Goal: Transaction & Acquisition: Purchase product/service

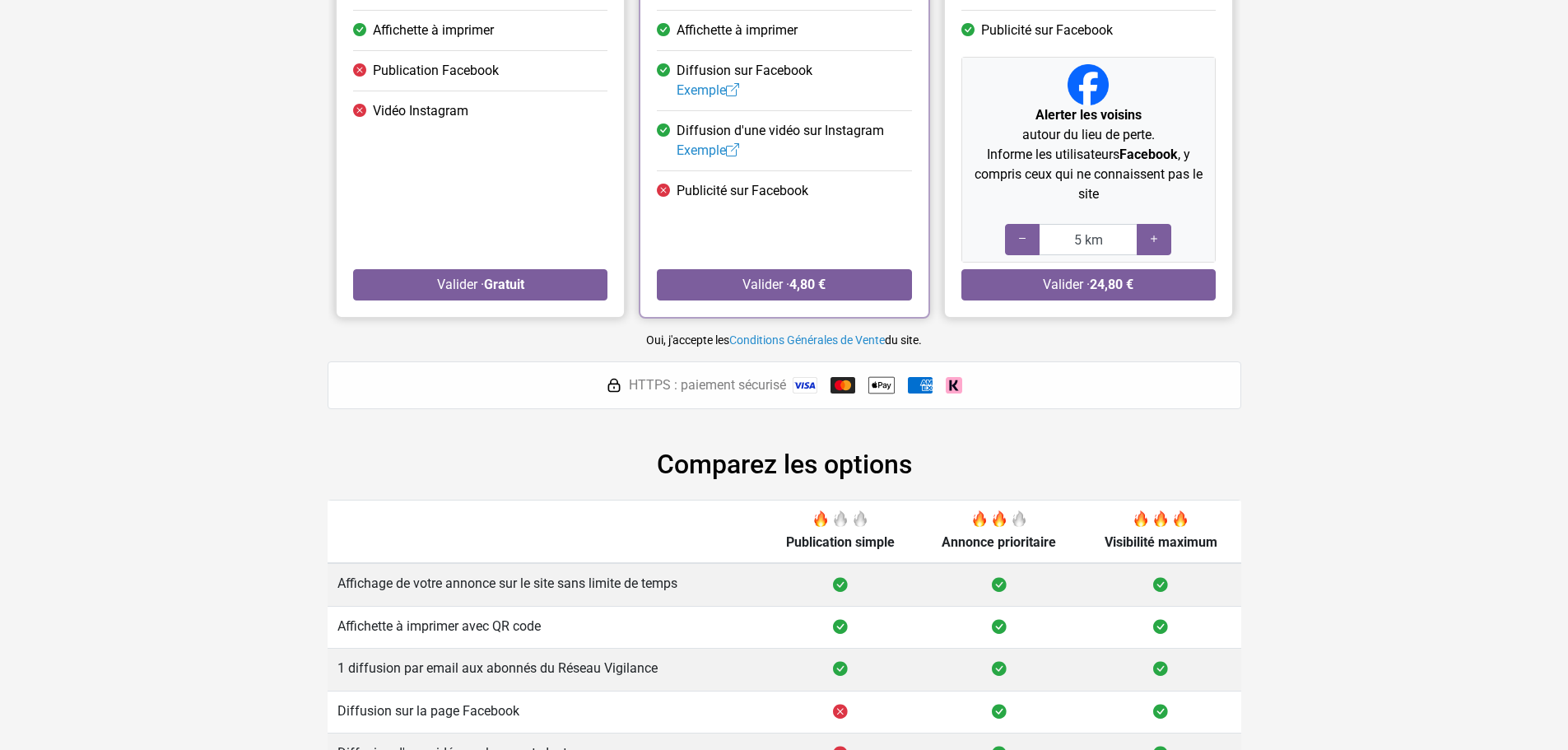
scroll to position [219, 0]
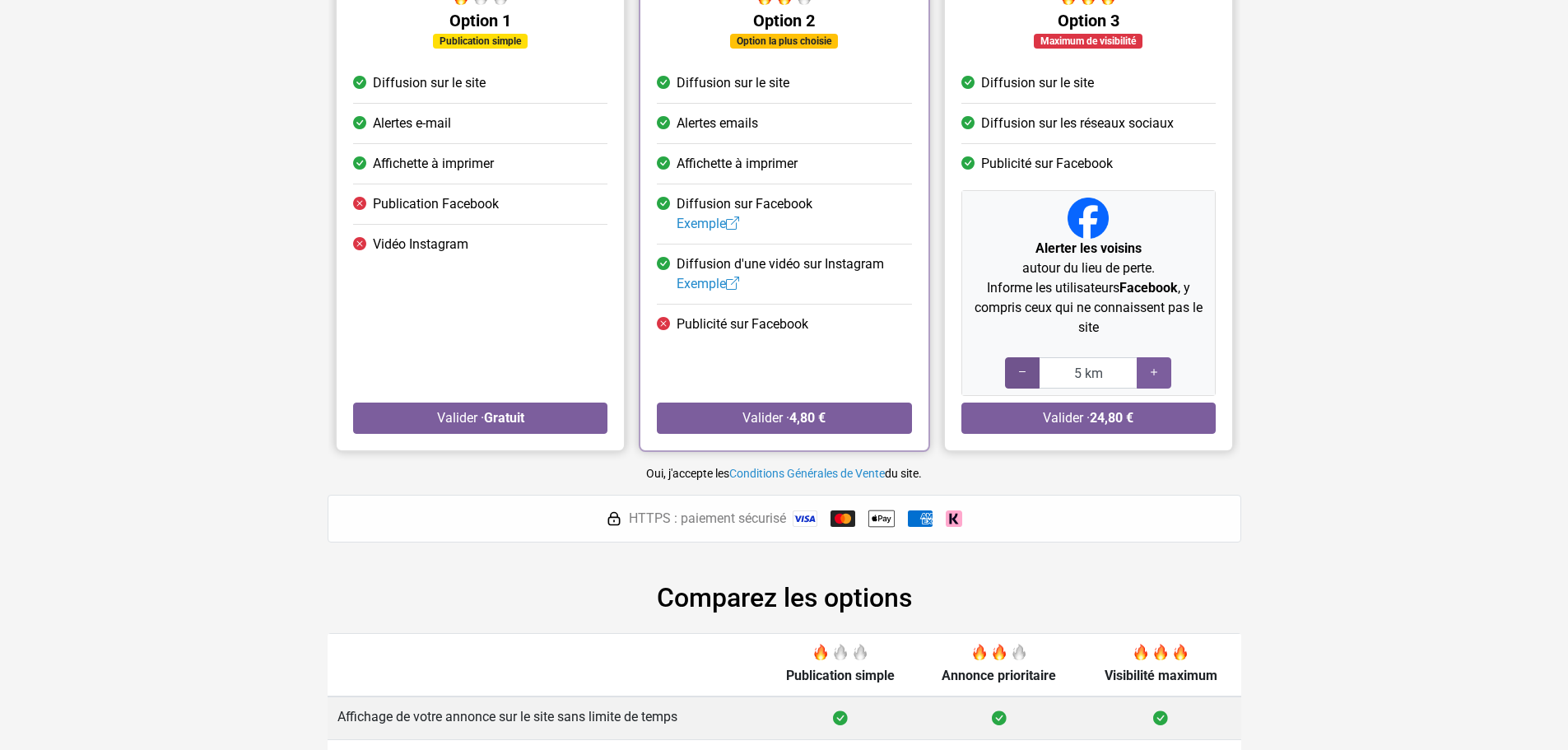
click at [1028, 370] on icon at bounding box center [1022, 372] width 14 height 15
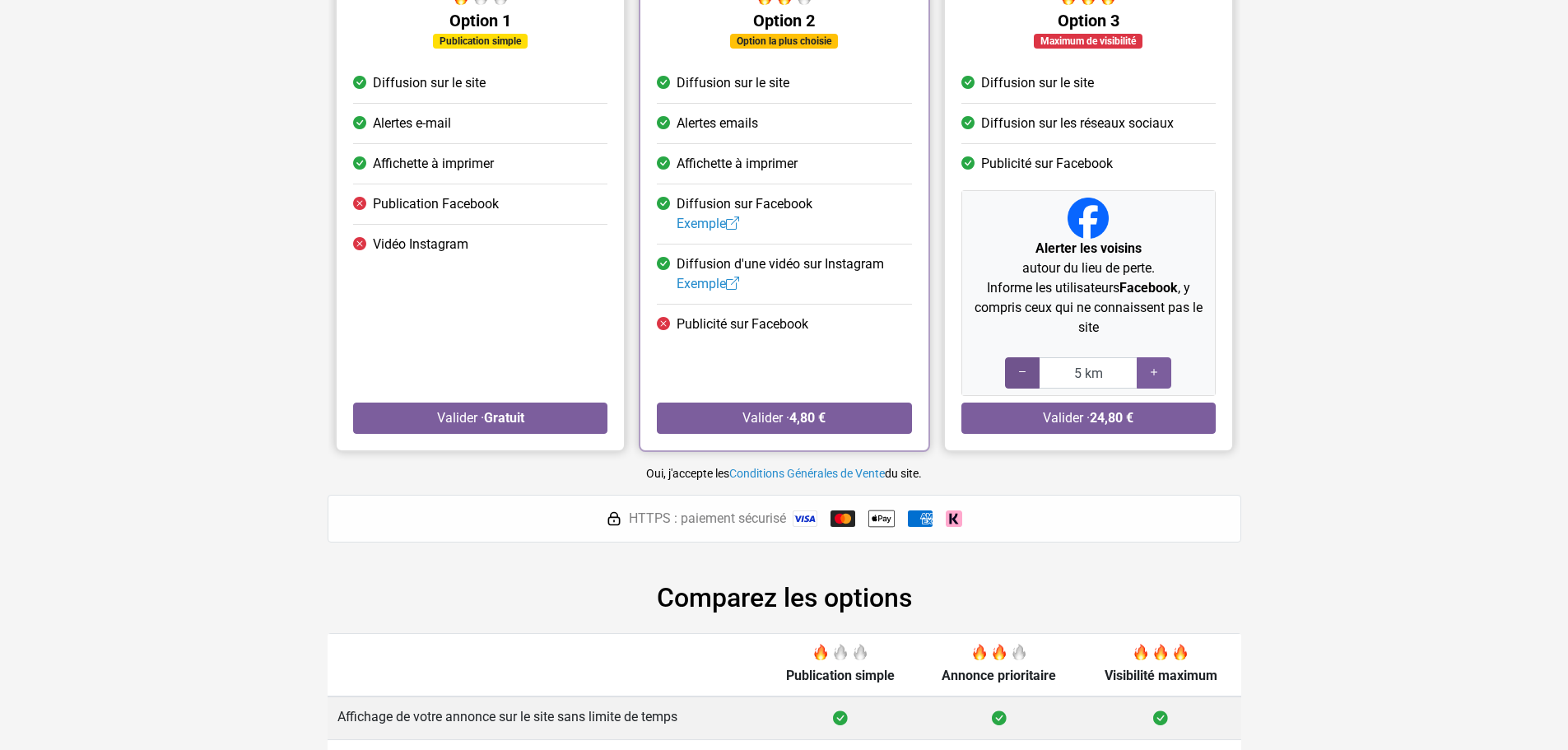
click at [1028, 370] on icon at bounding box center [1022, 372] width 14 height 15
click at [1027, 371] on icon at bounding box center [1022, 372] width 14 height 15
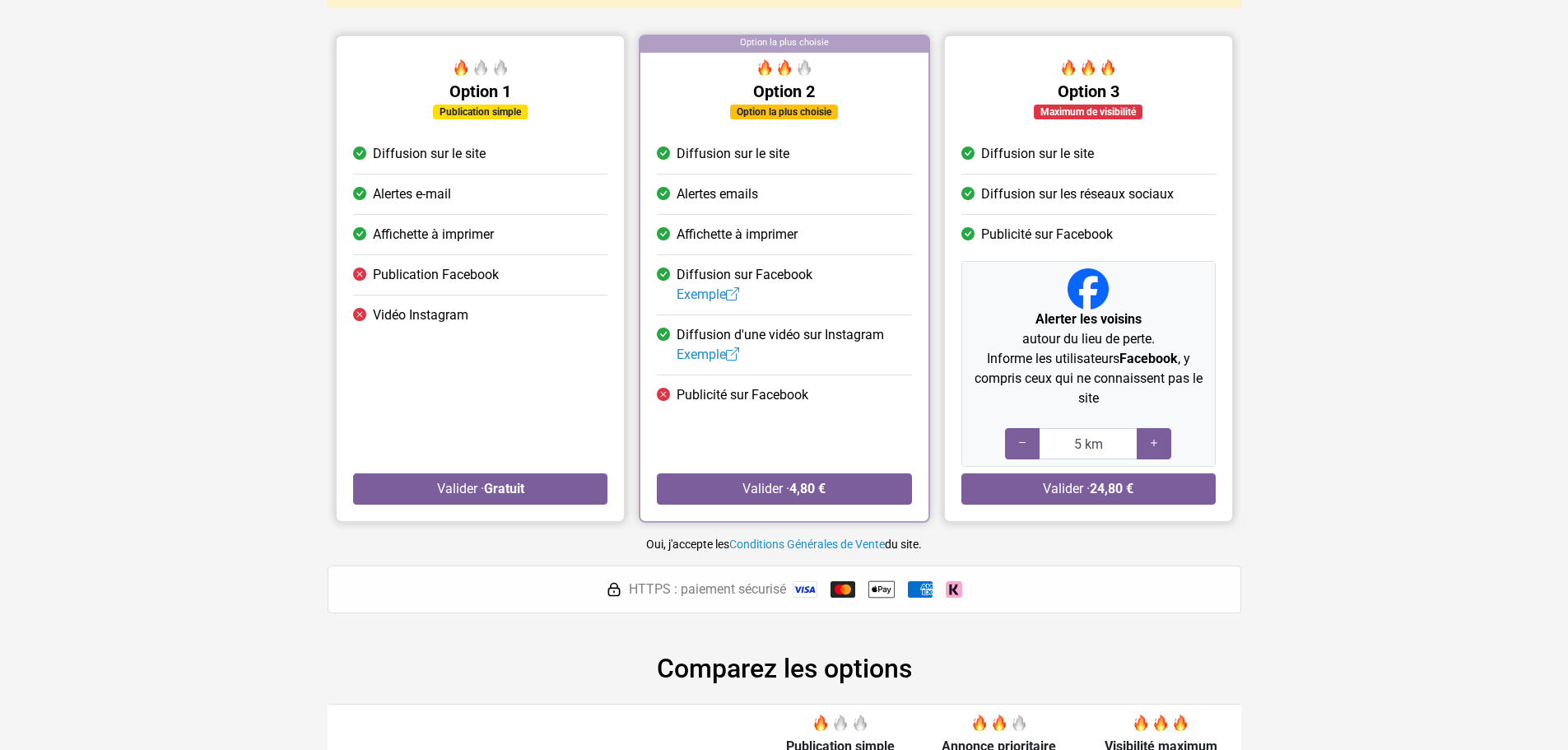
scroll to position [54, 0]
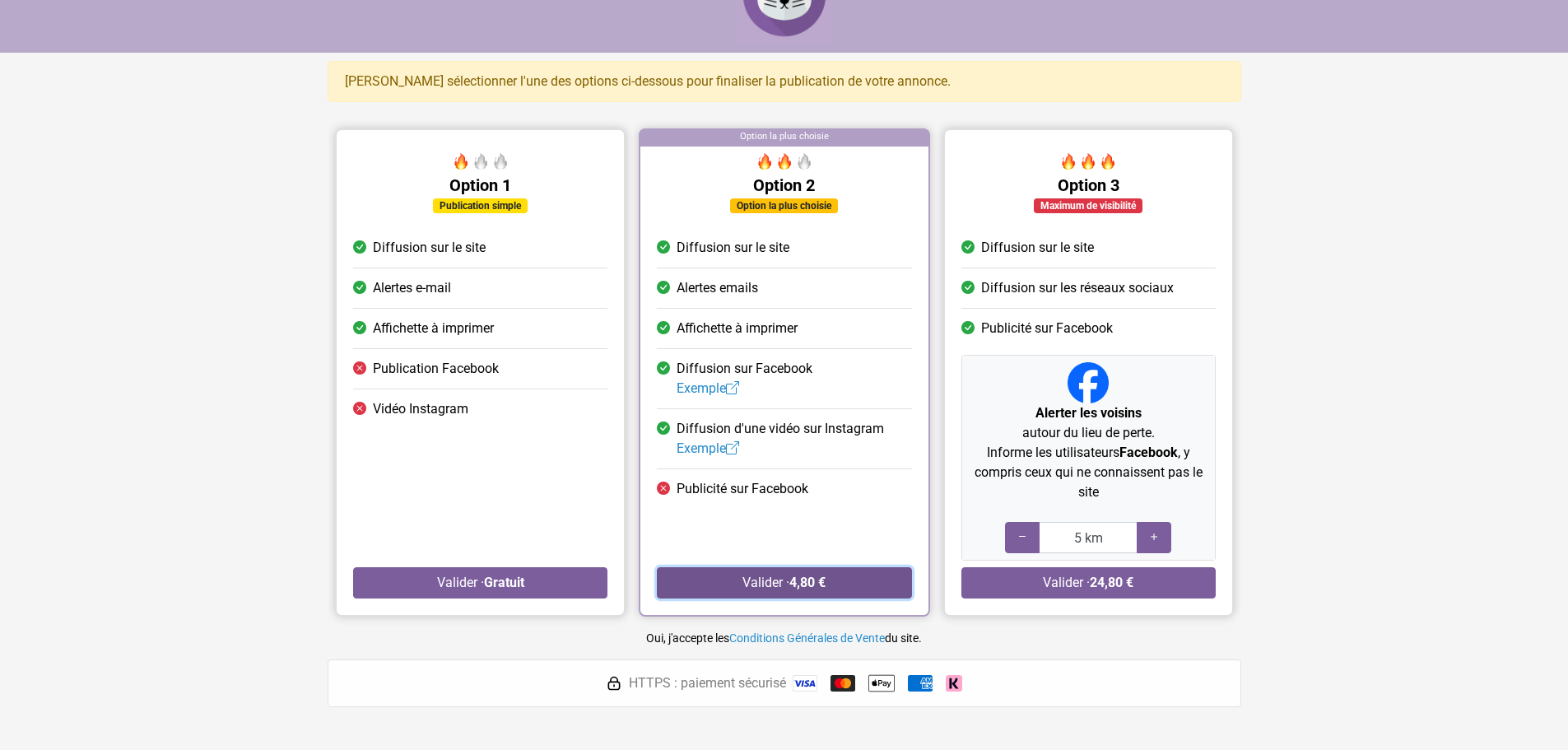
click at [809, 585] on strong "4,80 €" at bounding box center [807, 582] width 36 height 15
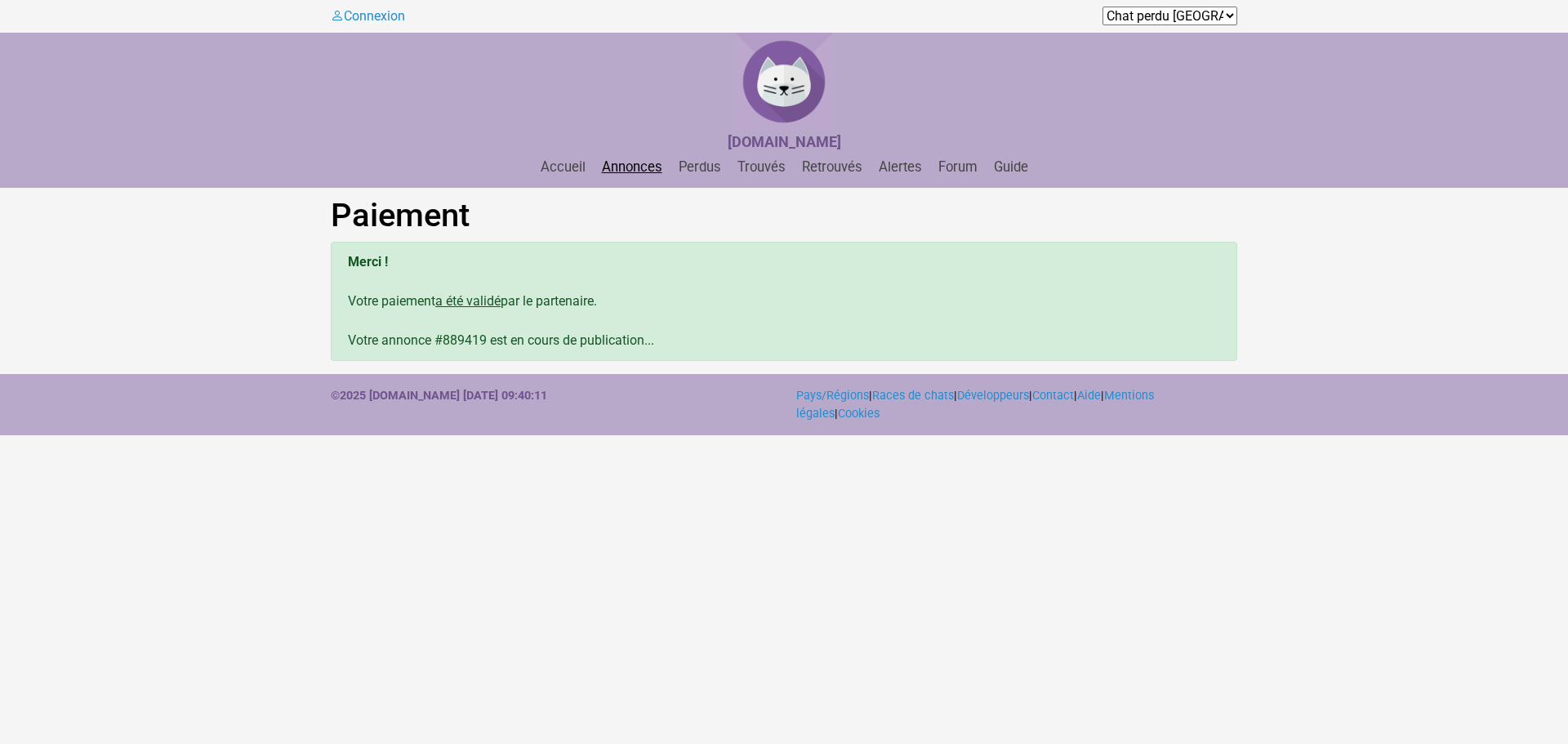
click at [633, 165] on link "Annonces" at bounding box center [632, 167] width 73 height 15
